Goal: Task Accomplishment & Management: Manage account settings

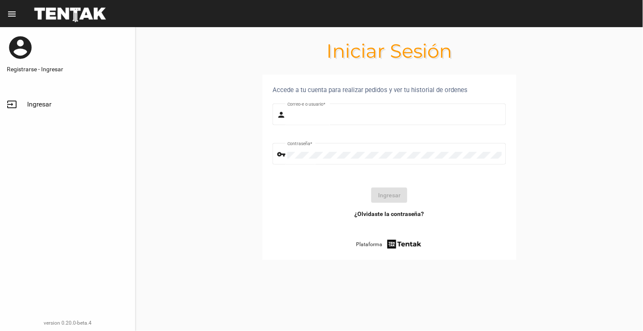
type input "[EMAIL_ADDRESS][DOMAIN_NAME]"
click at [395, 192] on button "Ingresar" at bounding box center [389, 194] width 36 height 15
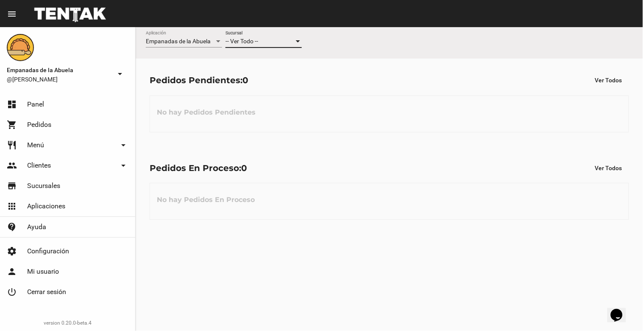
click at [298, 43] on div at bounding box center [298, 41] width 8 height 7
click at [294, 71] on span "Lomas de Zamora" at bounding box center [263, 77] width 76 height 18
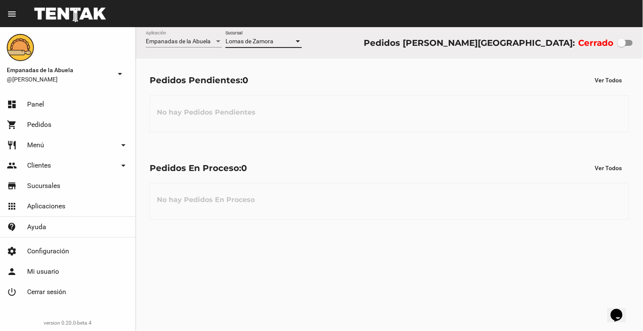
click at [622, 43] on div at bounding box center [622, 43] width 8 height 8
click at [622, 46] on input "checkbox" at bounding box center [621, 46] width 0 height 0
checkbox input "true"
click at [300, 43] on div at bounding box center [298, 41] width 8 height 7
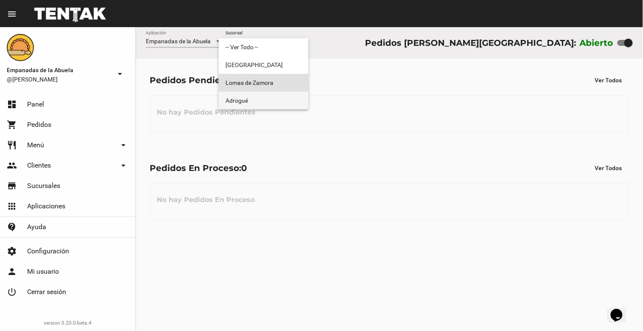
click at [289, 97] on span "Adrogué" at bounding box center [263, 101] width 76 height 18
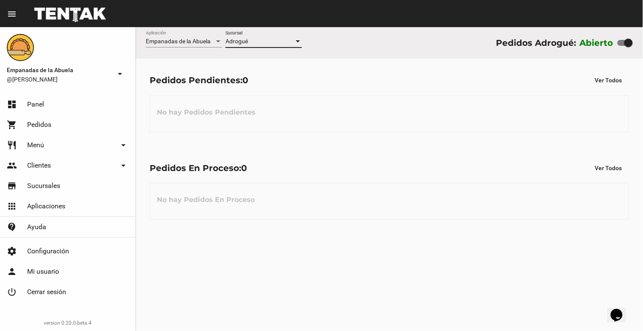
click at [298, 42] on div at bounding box center [298, 41] width 4 height 2
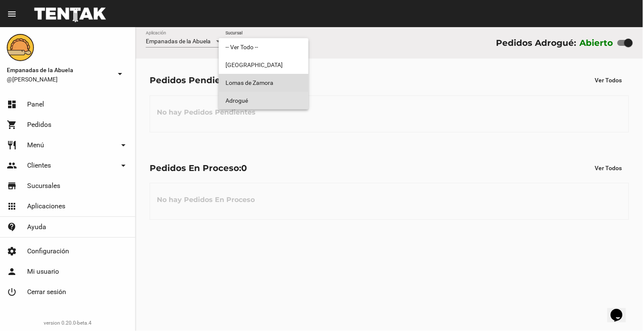
click at [287, 80] on span "Lomas de Zamora" at bounding box center [263, 83] width 76 height 18
